Goal: Task Accomplishment & Management: Manage account settings

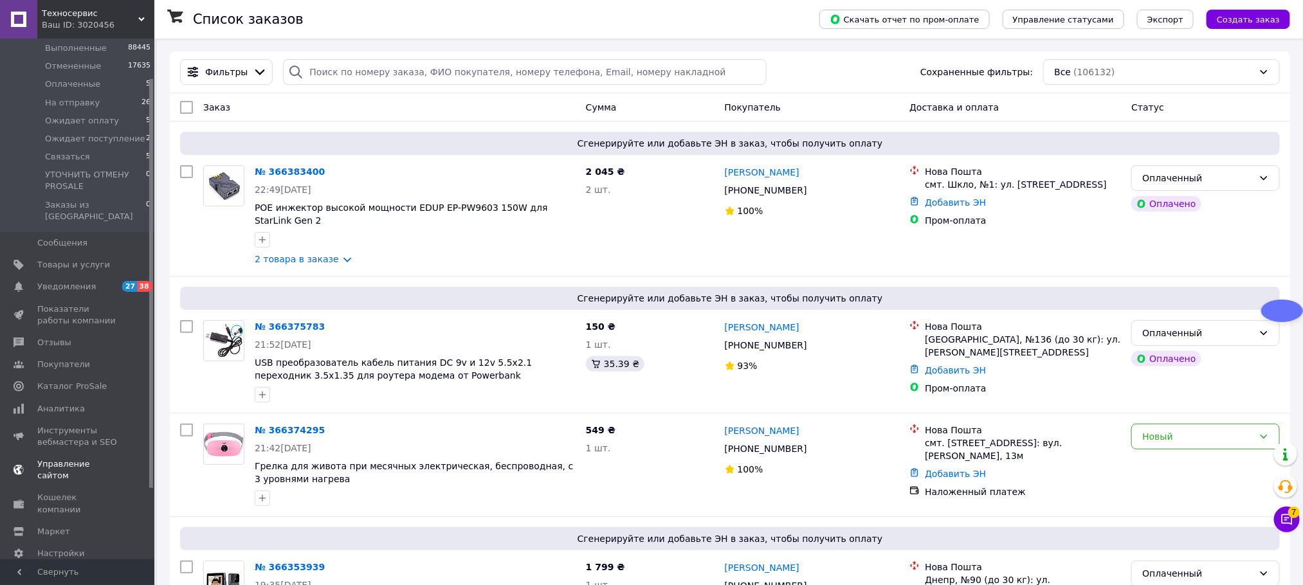
scroll to position [142, 0]
click at [74, 544] on span "Настройки" at bounding box center [60, 550] width 47 height 12
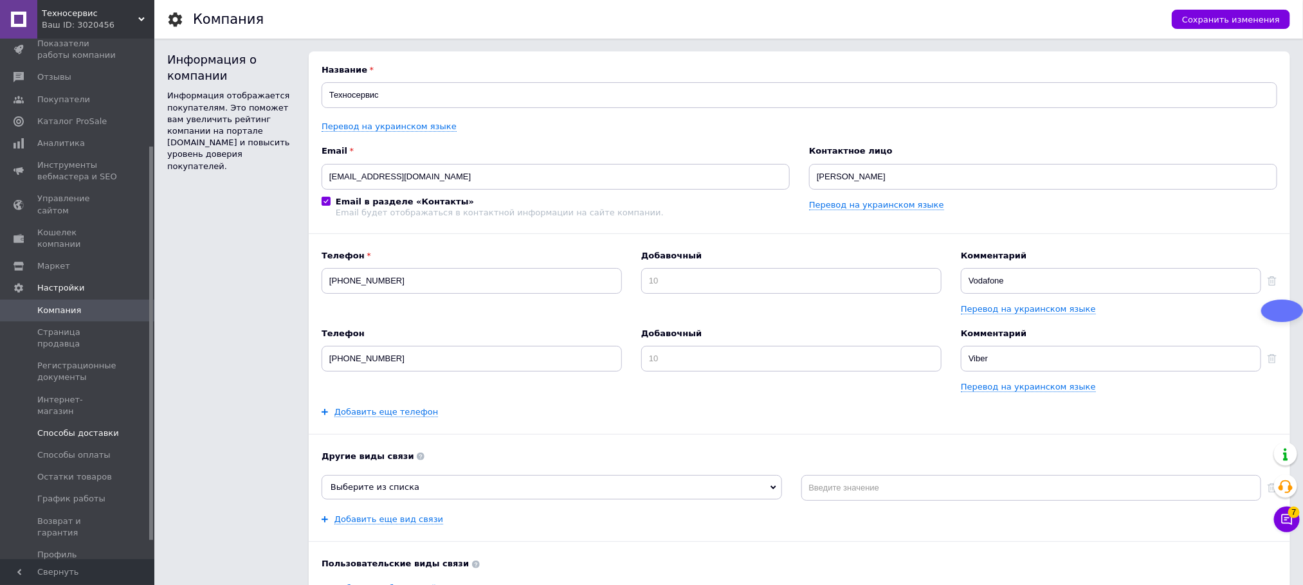
click at [102, 428] on span "Способы доставки" at bounding box center [78, 434] width 82 height 12
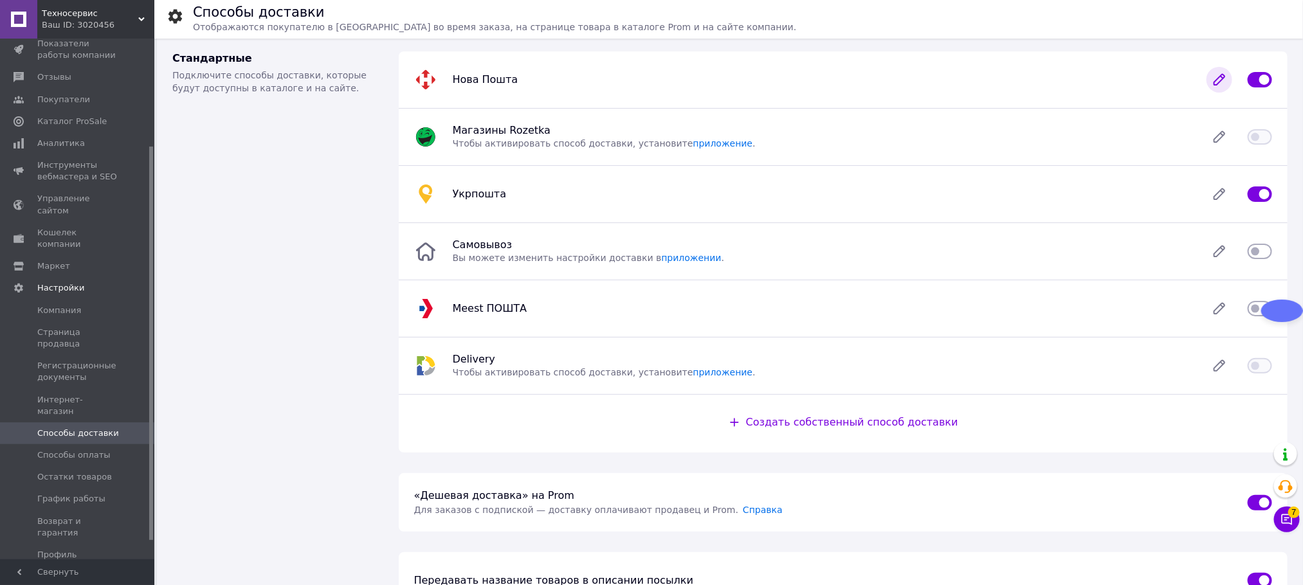
click at [1222, 73] on icon at bounding box center [1220, 80] width 26 height 26
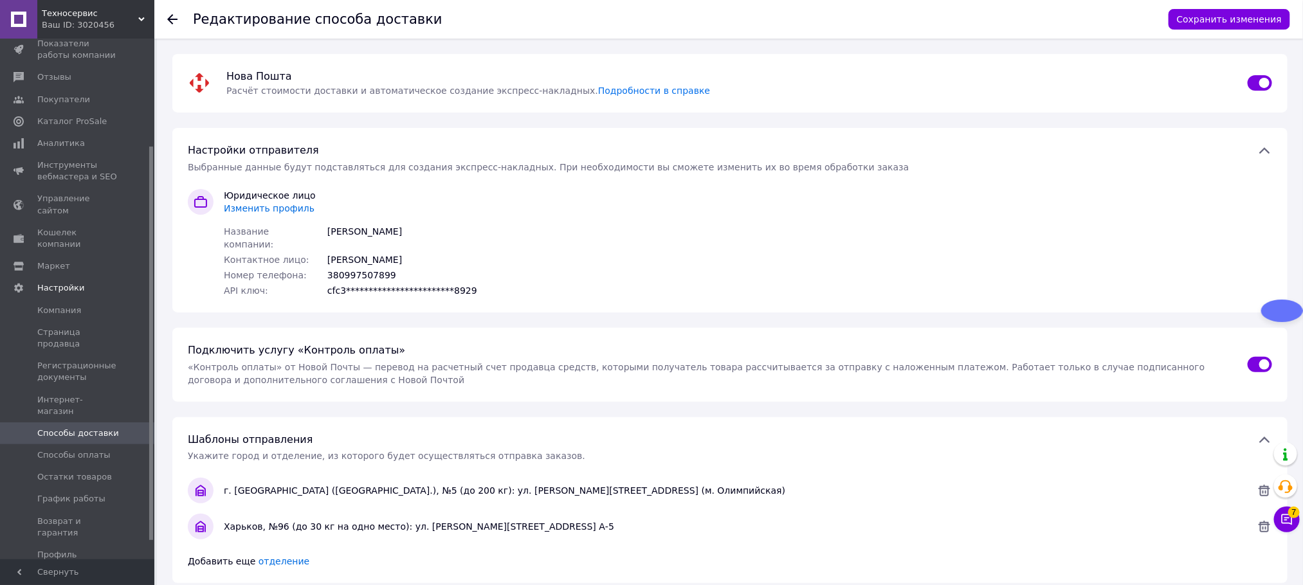
click at [265, 203] on span "Изменить профиль" at bounding box center [269, 208] width 91 height 10
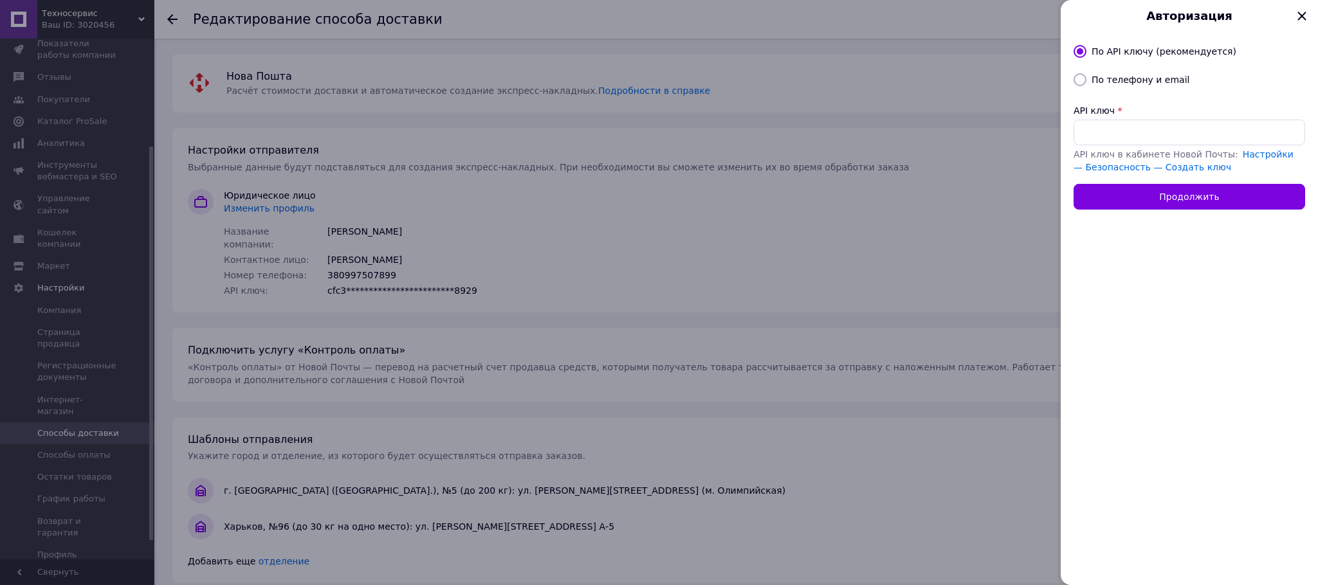
click at [1148, 113] on div "API ключ *" at bounding box center [1190, 110] width 232 height 13
click at [1139, 126] on input "API ключ" at bounding box center [1190, 133] width 232 height 26
paste input "06309384d3dd4c2c129ee3f5747d4c74"
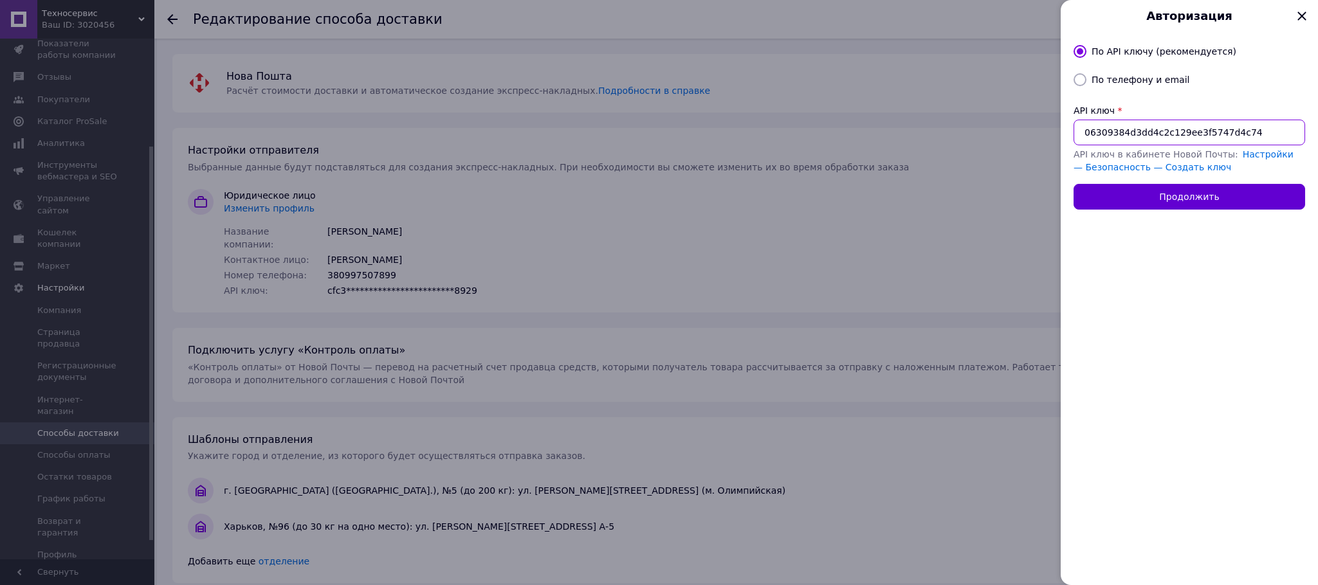
type input "06309384d3dd4c2c129ee3f5747d4c74"
click at [1174, 207] on button "Продолжить" at bounding box center [1190, 197] width 232 height 26
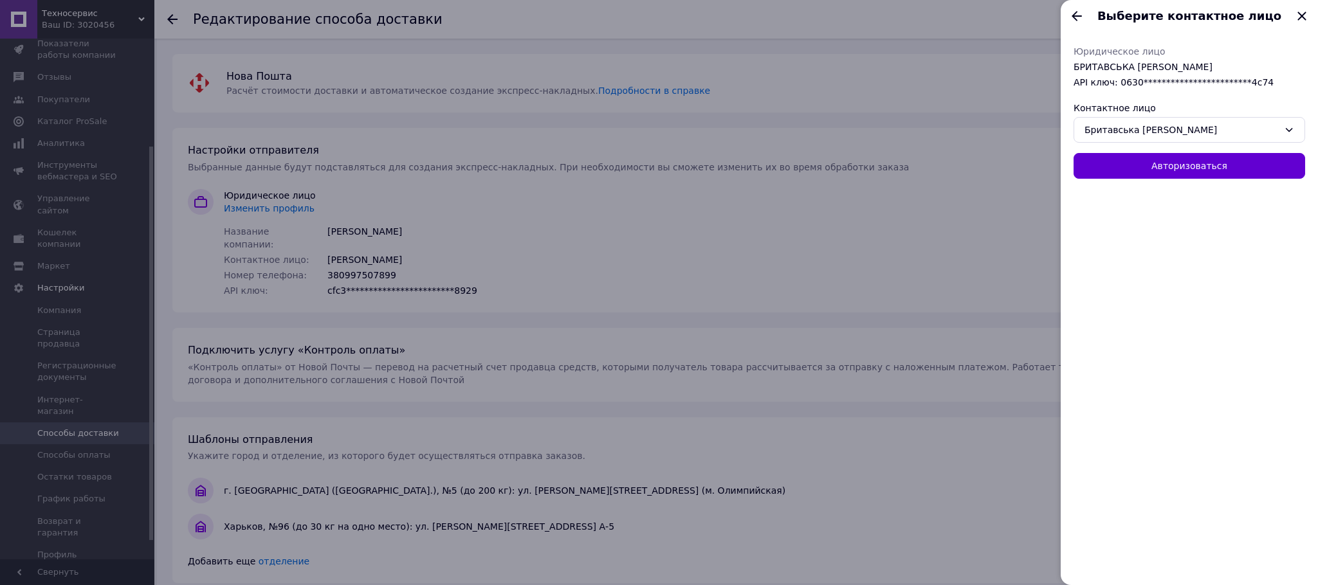
click at [1178, 170] on button "Авторизоваться" at bounding box center [1190, 166] width 232 height 26
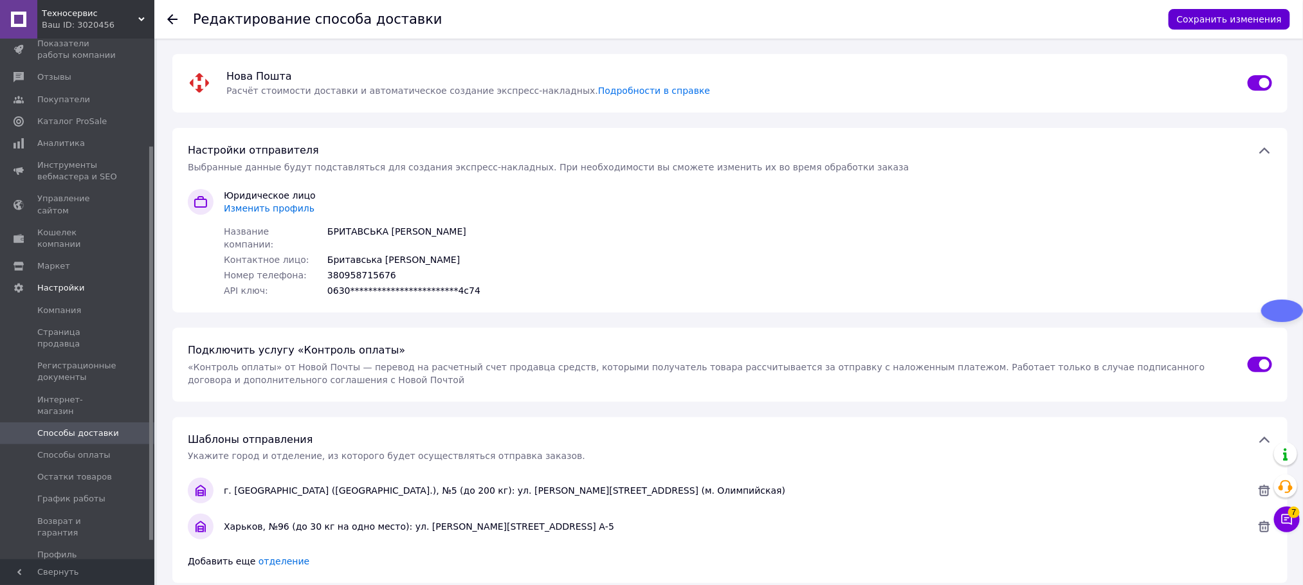
click at [1219, 18] on button "Сохранить изменения" at bounding box center [1230, 19] width 122 height 21
click at [70, 428] on span "Способы доставки" at bounding box center [78, 434] width 82 height 12
